Goal: Transaction & Acquisition: Purchase product/service

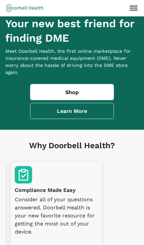
click at [84, 97] on link "Shop" at bounding box center [72, 92] width 84 height 16
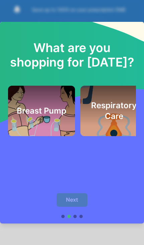
click at [94, 52] on h2 "What are you shopping for [DATE]?" at bounding box center [72, 47] width 128 height 45
click at [100, 234] on div "What are you shopping for [DATE]? Breast Pump Respiratory Care Next" at bounding box center [72, 122] width 144 height 245
click at [51, 117] on div "Breast Pump" at bounding box center [41, 111] width 51 height 34
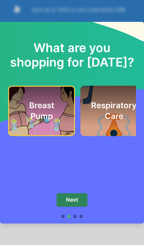
click at [116, 124] on div "Respiratory Care" at bounding box center [114, 111] width 51 height 34
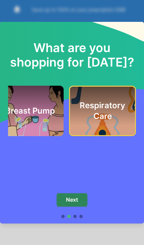
scroll to position [0, 11]
click at [96, 57] on h2 "What are you shopping for [DATE]?" at bounding box center [72, 47] width 128 height 45
click at [79, 204] on button "Next" at bounding box center [72, 199] width 31 height 13
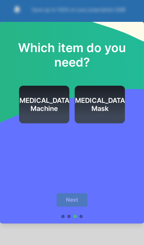
click at [19, 11] on div "Which item do you need? [MEDICAL_DATA] Machine [MEDICAL_DATA] Mask Next" at bounding box center [72, 122] width 144 height 245
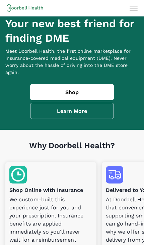
click at [93, 119] on link "Learn More" at bounding box center [72, 111] width 84 height 16
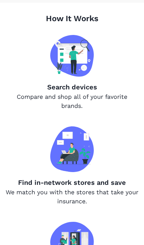
scroll to position [287, 0]
click at [83, 92] on p "Search devices" at bounding box center [72, 87] width 134 height 10
click at [78, 64] on img at bounding box center [72, 56] width 44 height 42
click at [93, 118] on div "How It Works Search devices Compare and shop all of your favorite brands. Find …" at bounding box center [72, 181] width 144 height 357
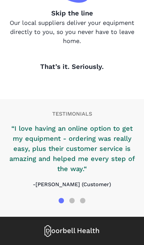
scroll to position [553, 0]
click at [16, 10] on p "Skip the line" at bounding box center [72, 13] width 134 height 10
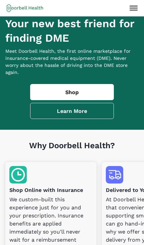
click at [138, 3] on icon at bounding box center [134, 8] width 11 height 11
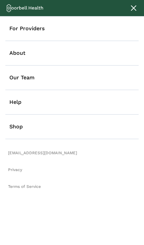
click at [20, 125] on link "Shop" at bounding box center [72, 126] width 134 height 25
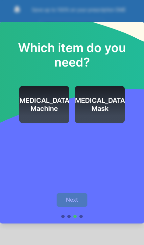
click at [107, 16] on div "Which item do you need? [MEDICAL_DATA] Machine [MEDICAL_DATA] Mask Next" at bounding box center [72, 122] width 144 height 245
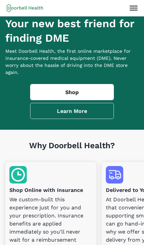
click at [40, 8] on icon at bounding box center [25, 8] width 37 height 8
